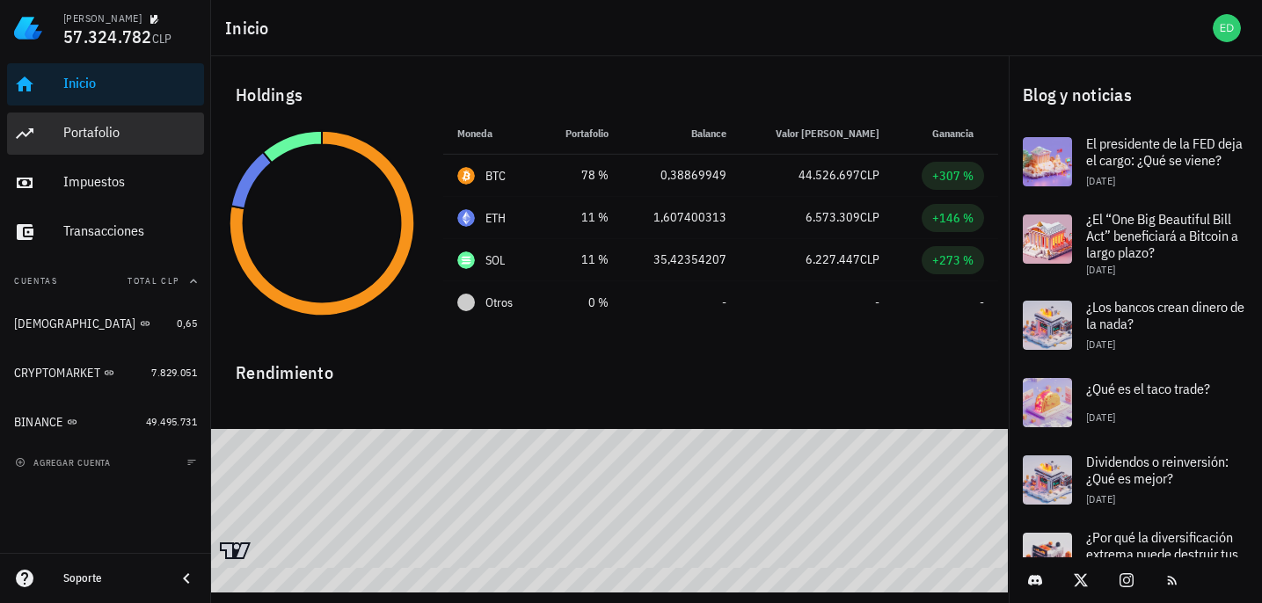
click at [107, 130] on div "Portafolio" at bounding box center [130, 132] width 134 height 17
